Goal: Task Accomplishment & Management: Complete application form

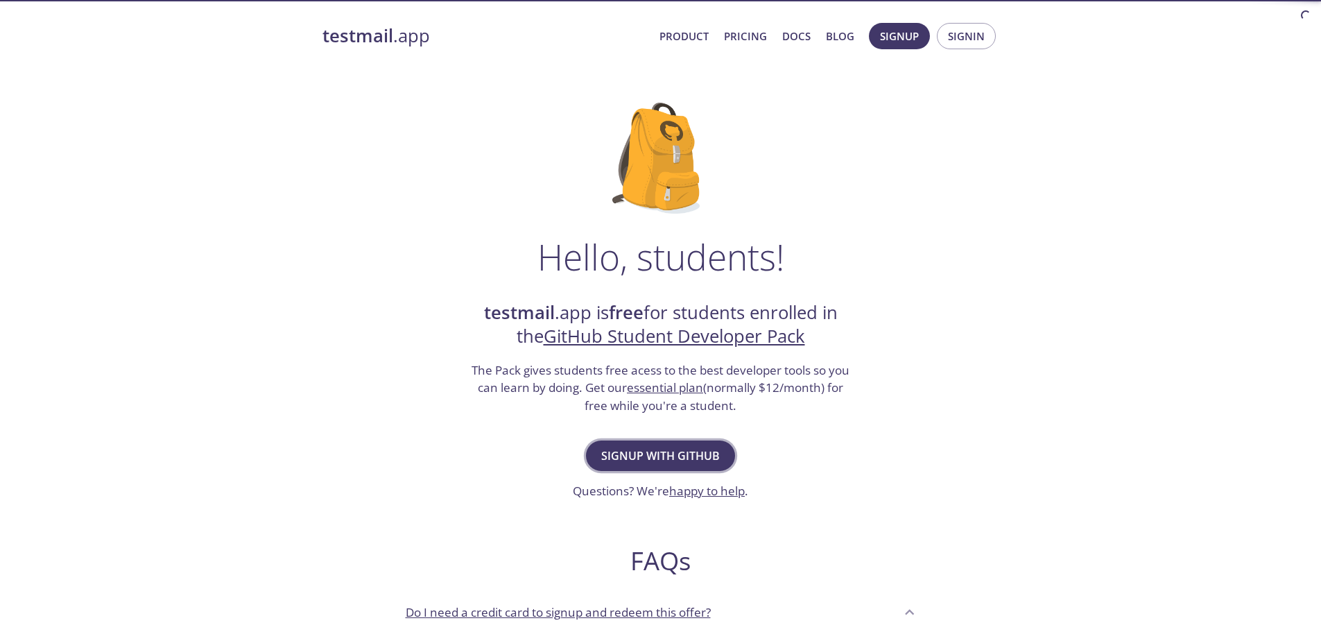
click at [680, 461] on span "Signup with GitHub" at bounding box center [660, 455] width 119 height 19
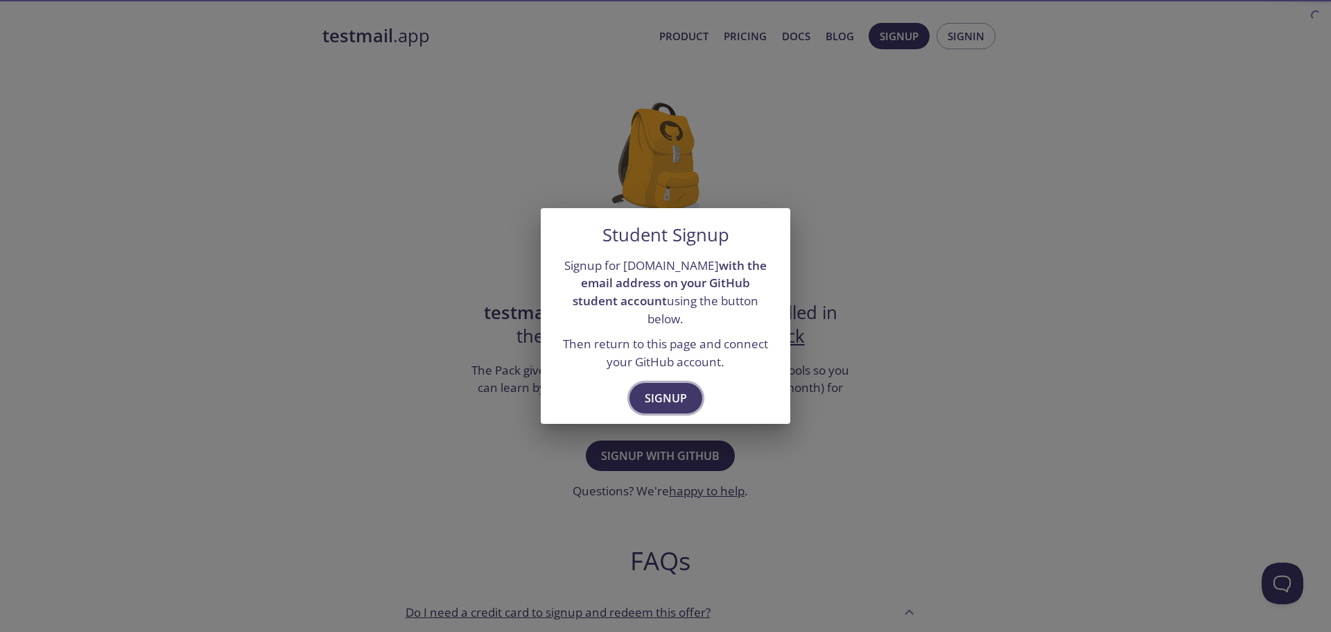
click at [675, 394] on span "Signup" at bounding box center [666, 397] width 42 height 19
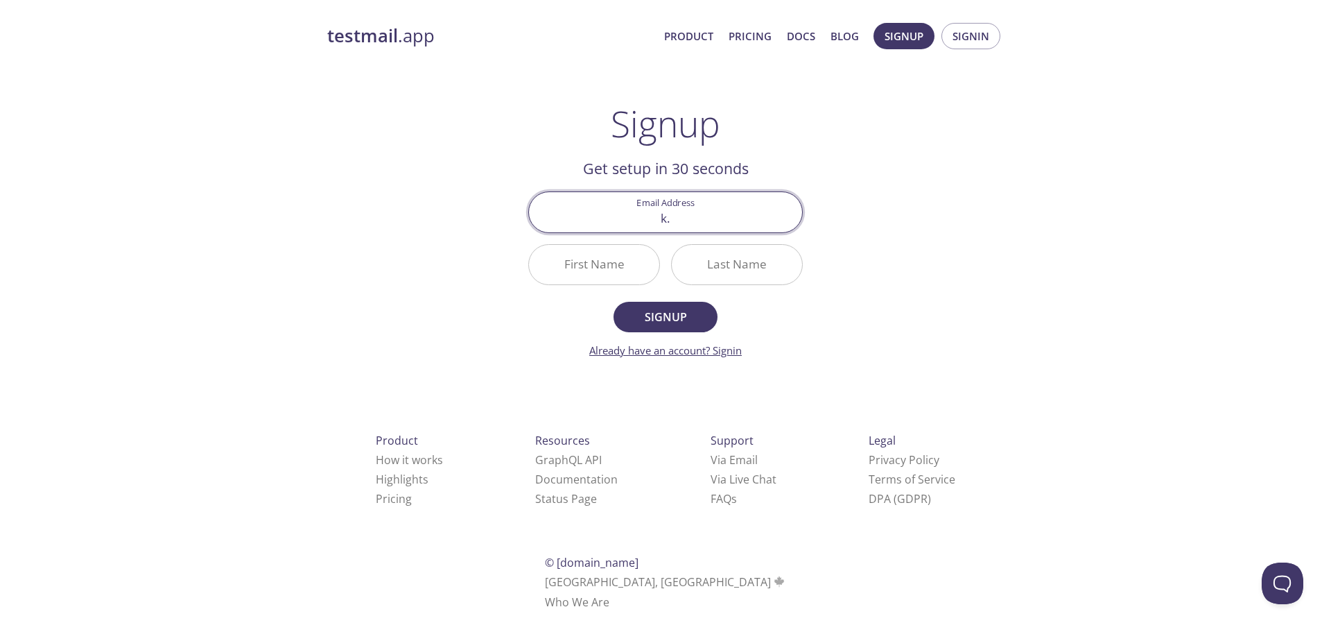
type input "[EMAIL_ADDRESS][DOMAIN_NAME]"
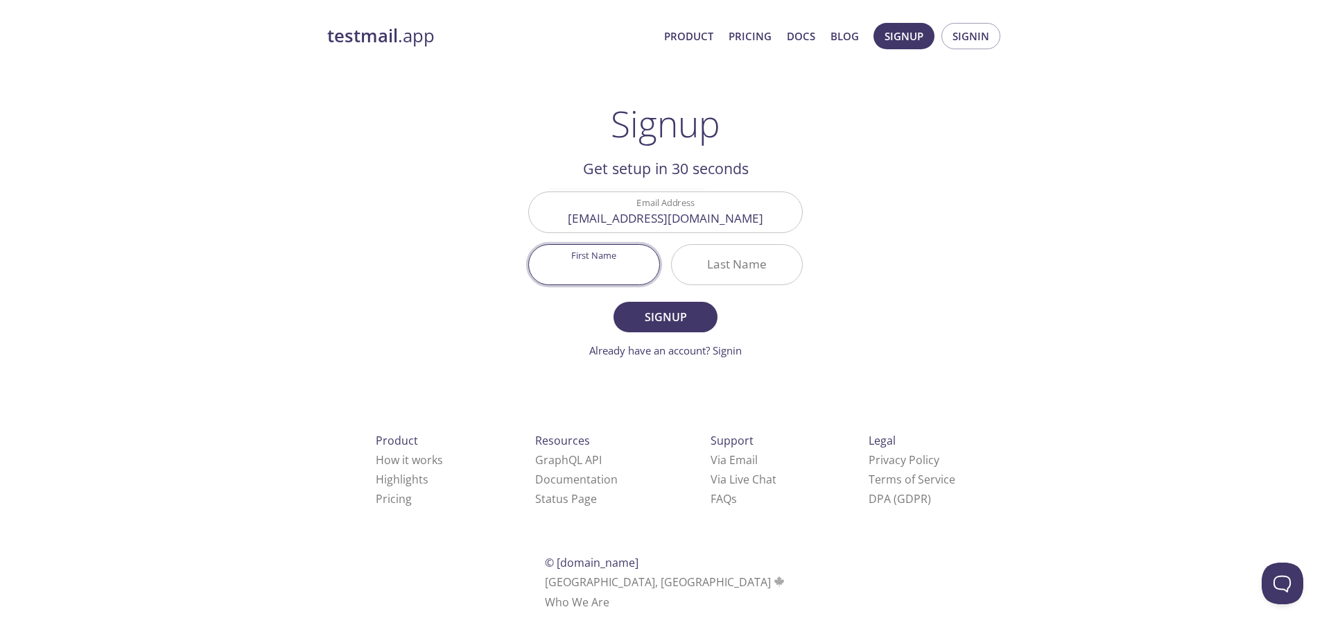
click at [631, 264] on input "First Name" at bounding box center [594, 265] width 130 height 40
type input "[PERSON_NAME]"
click at [754, 272] on input "Last Name" at bounding box center [737, 265] width 130 height 40
type input "[PERSON_NAME]"
click at [659, 320] on span "Signup" at bounding box center [665, 316] width 73 height 19
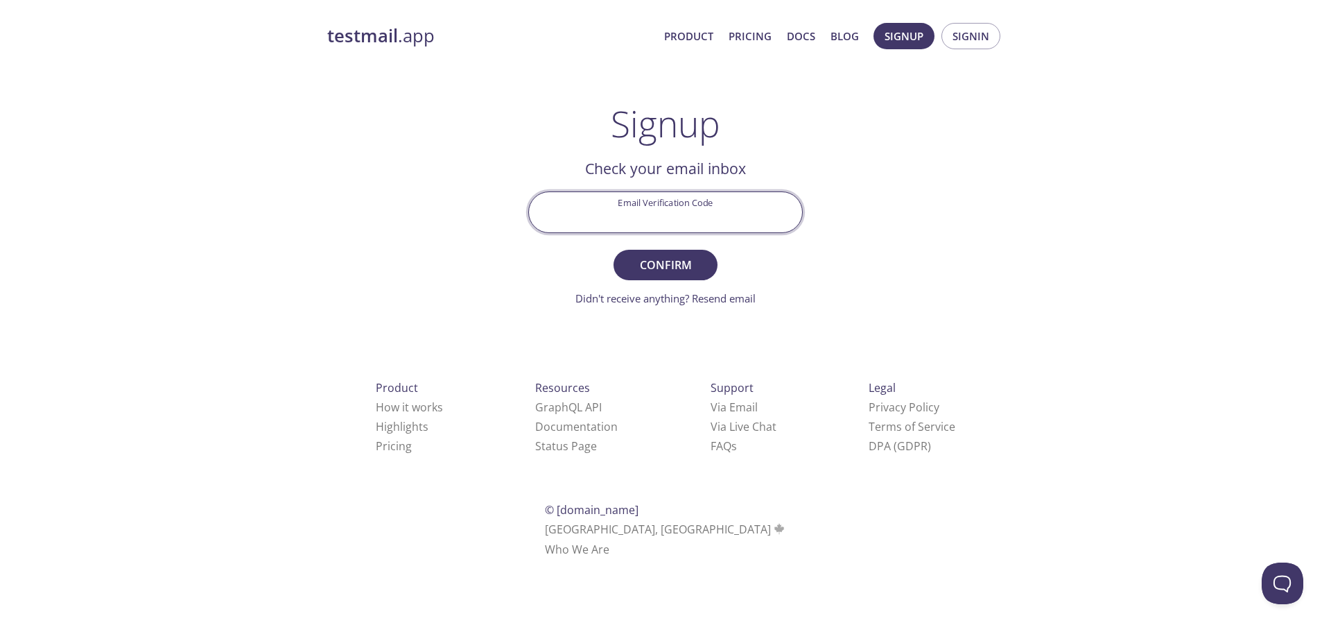
click at [695, 211] on input "Email Verification Code" at bounding box center [665, 212] width 273 height 40
type input "5W41R8M"
click at [672, 268] on span "Confirm" at bounding box center [665, 264] width 73 height 19
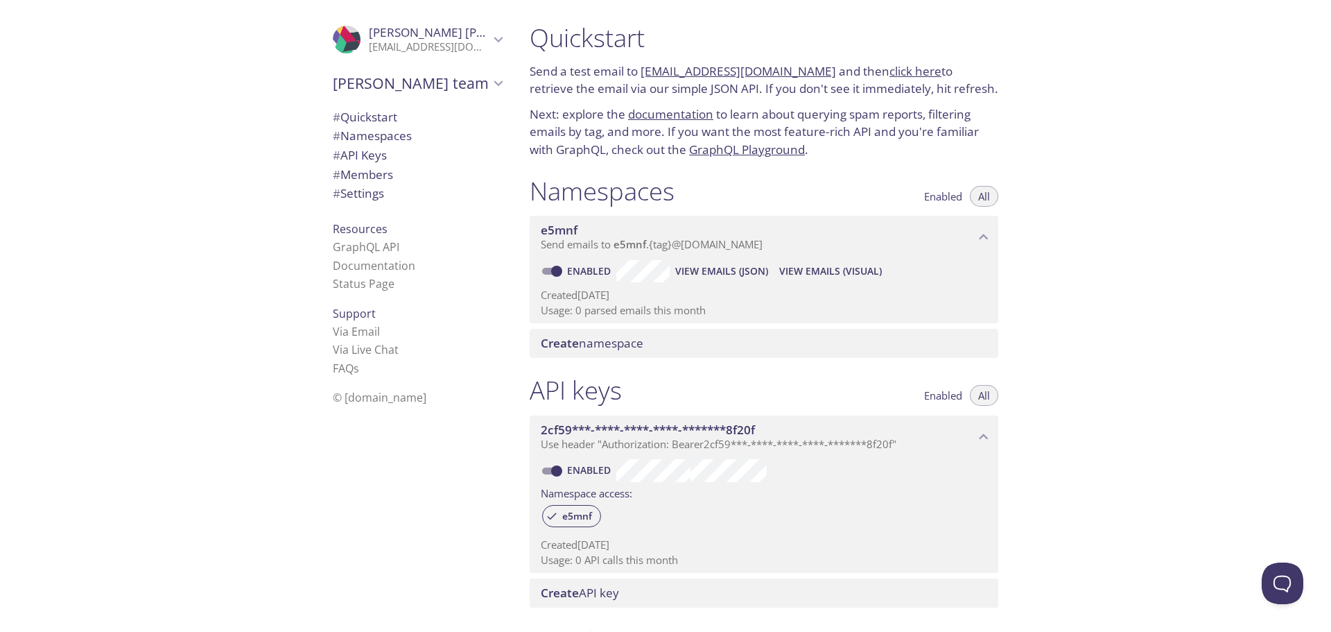
click at [141, 297] on div ".cls-1 { fill: #6d5ca8; } .cls-2 { fill: #3fc191; } .cls-3 { fill: #3b4752; } .…" at bounding box center [259, 316] width 519 height 632
